Goal: Navigation & Orientation: Find specific page/section

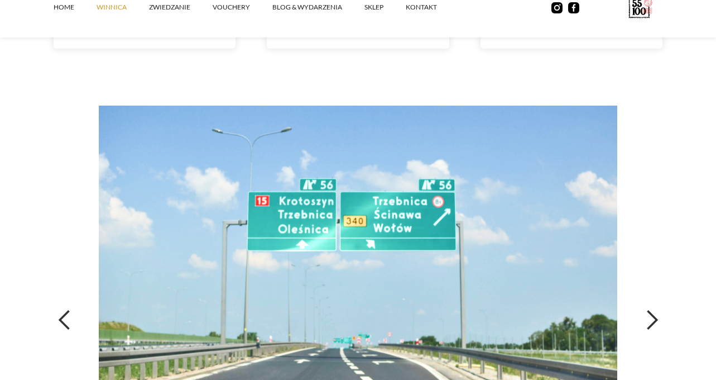
scroll to position [3769, 0]
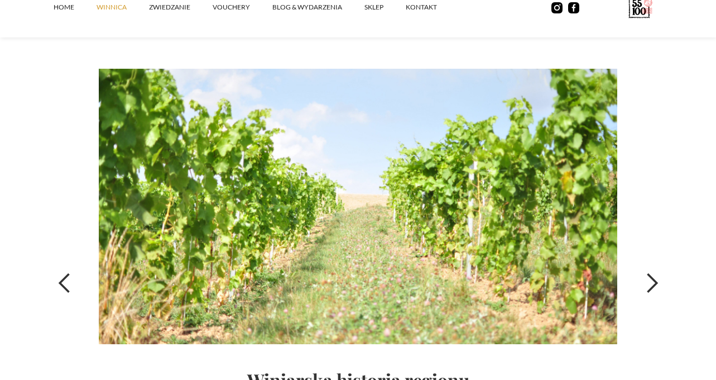
click at [67, 280] on div "previous slide" at bounding box center [65, 283] width 22 height 22
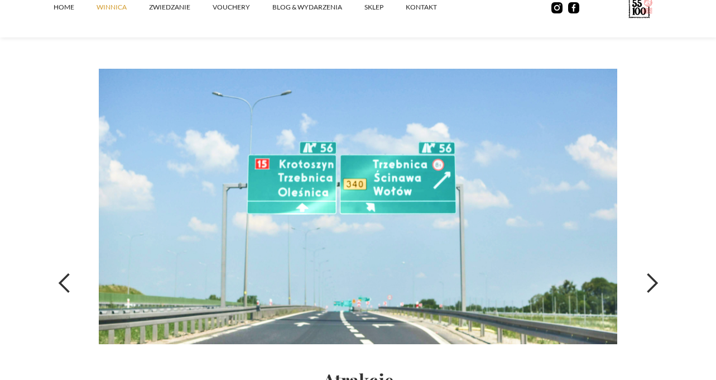
click at [67, 280] on div "previous slide" at bounding box center [65, 283] width 22 height 22
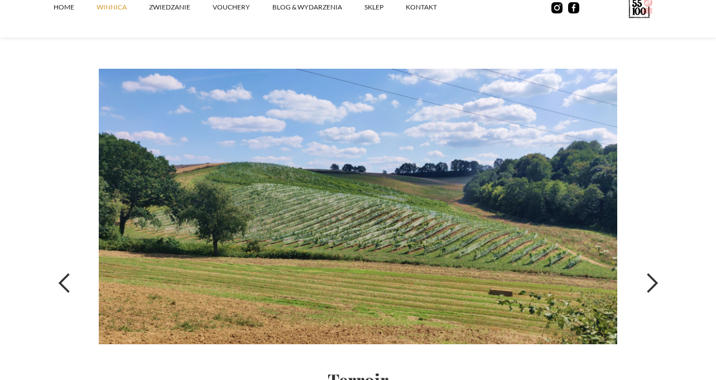
click at [67, 280] on div "previous slide" at bounding box center [65, 283] width 22 height 22
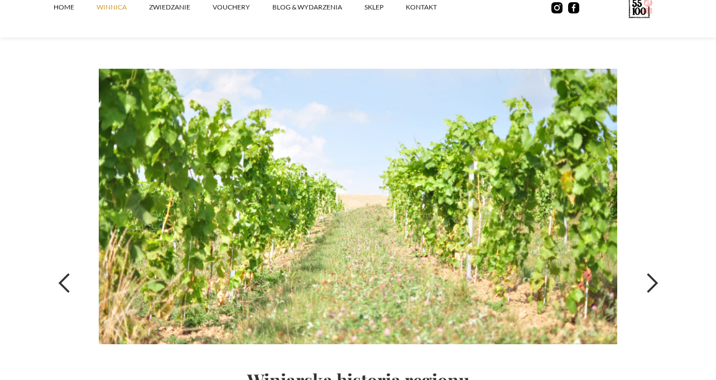
click at [67, 280] on div "previous slide" at bounding box center [65, 283] width 22 height 22
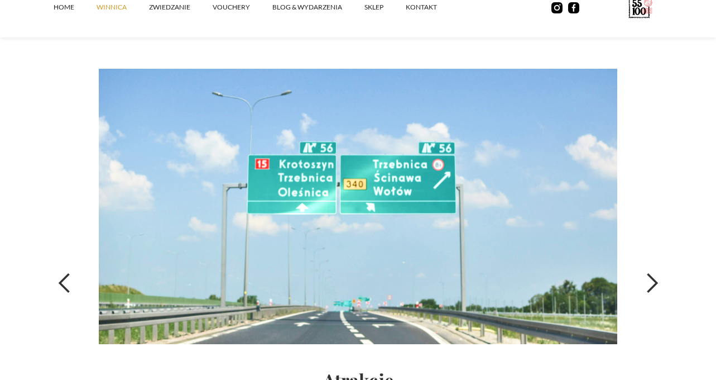
click at [67, 280] on div "previous slide" at bounding box center [65, 283] width 22 height 22
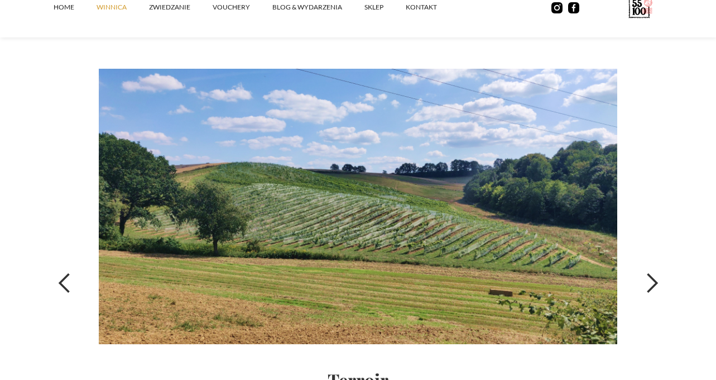
click at [67, 280] on div "previous slide" at bounding box center [65, 283] width 22 height 22
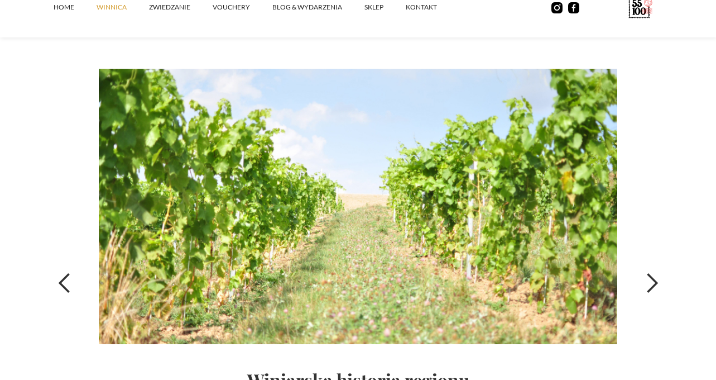
click at [67, 280] on div "previous slide" at bounding box center [65, 283] width 22 height 22
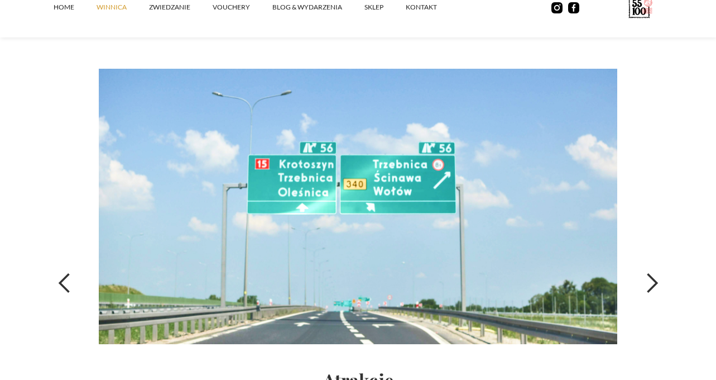
click at [67, 280] on div "previous slide" at bounding box center [65, 283] width 22 height 22
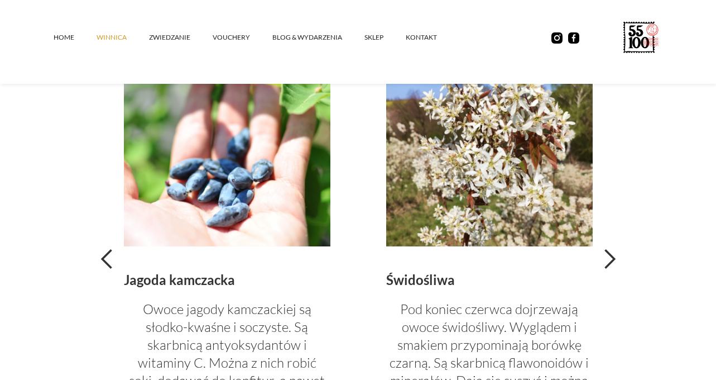
scroll to position [2428, 0]
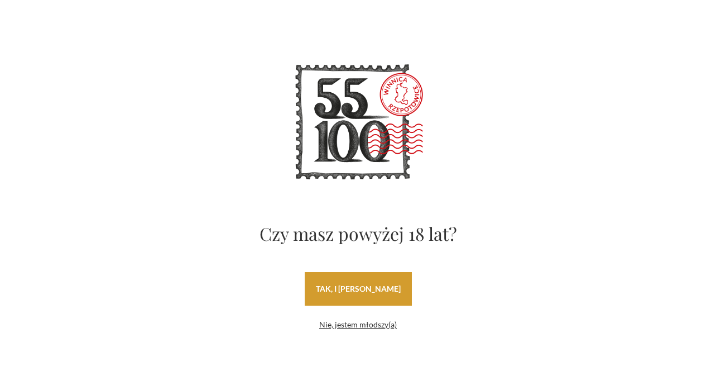
click at [370, 289] on link "tak, i uwielbiam wino" at bounding box center [358, 289] width 107 height 34
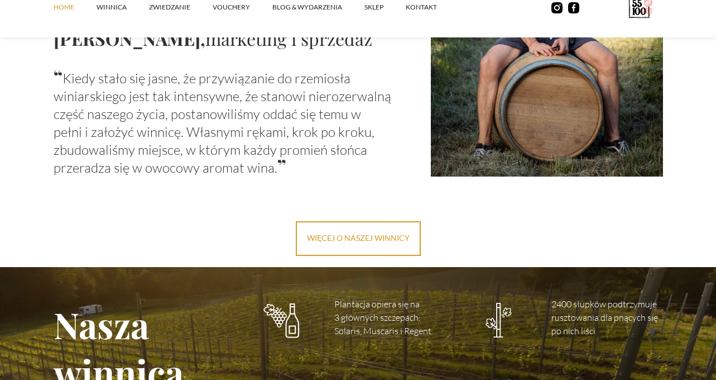
scroll to position [1400, 0]
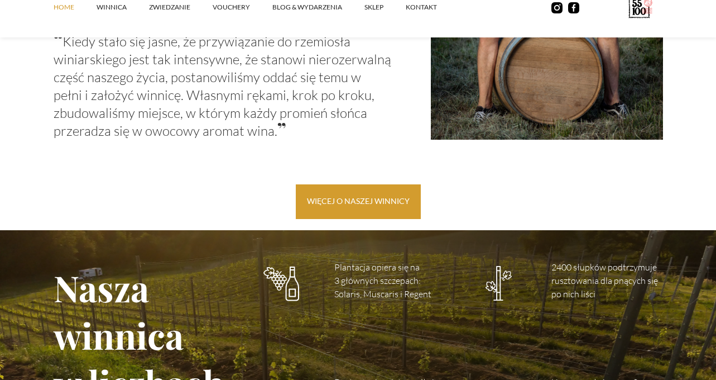
click at [362, 200] on link "więcej o naszej winnicy" at bounding box center [358, 201] width 125 height 35
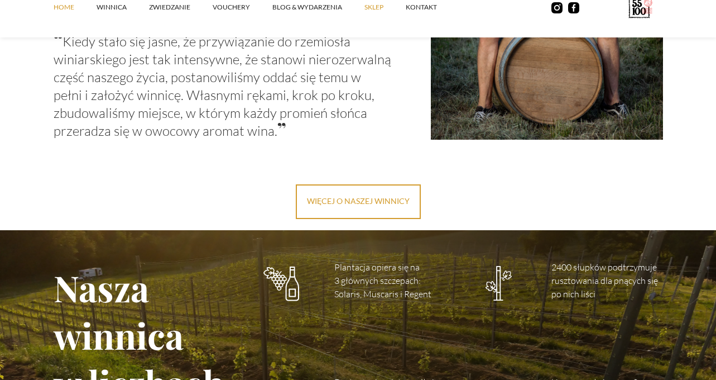
click at [372, 8] on link "SKLEP" at bounding box center [385, 8] width 41 height 34
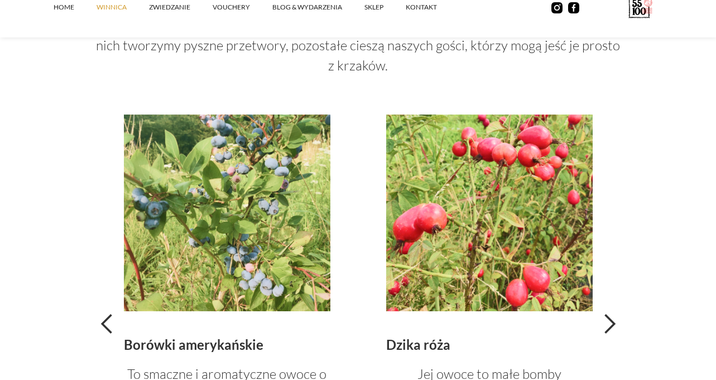
scroll to position [2369, 0]
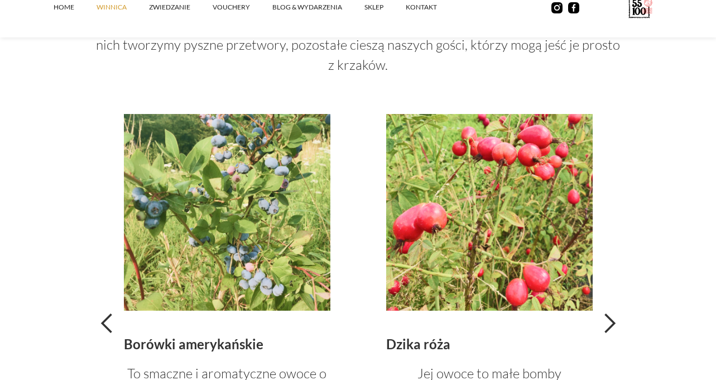
click at [109, 324] on div "previous slide" at bounding box center [107, 323] width 22 height 22
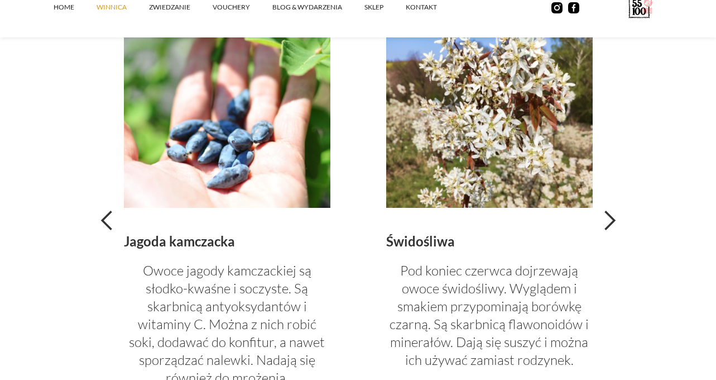
scroll to position [2488, 0]
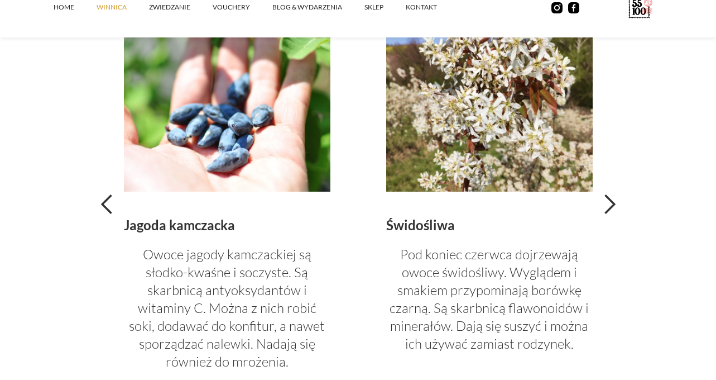
click at [608, 201] on div "next slide" at bounding box center [610, 204] width 22 height 22
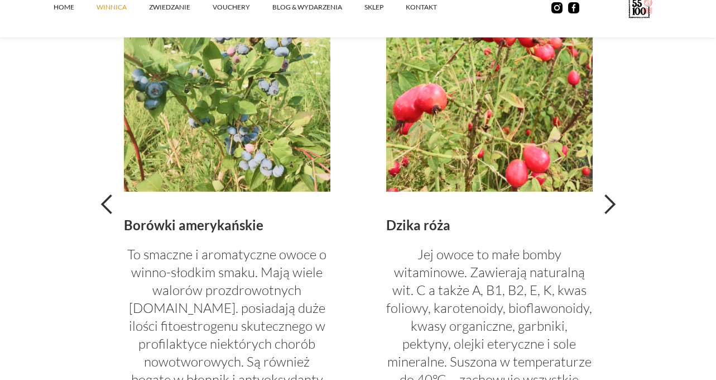
click at [608, 201] on div "next slide" at bounding box center [610, 204] width 22 height 22
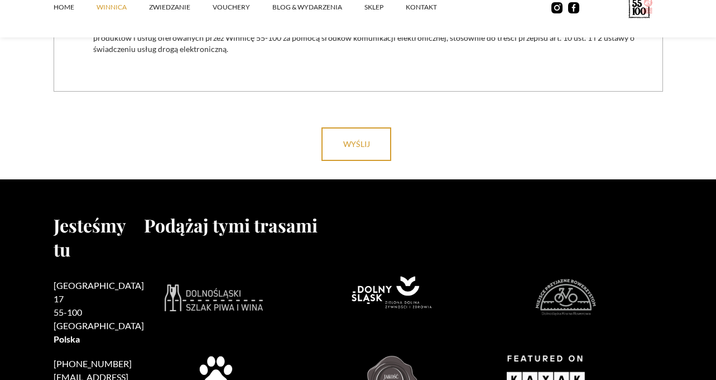
scroll to position [4700, 0]
